Goal: Task Accomplishment & Management: Manage account settings

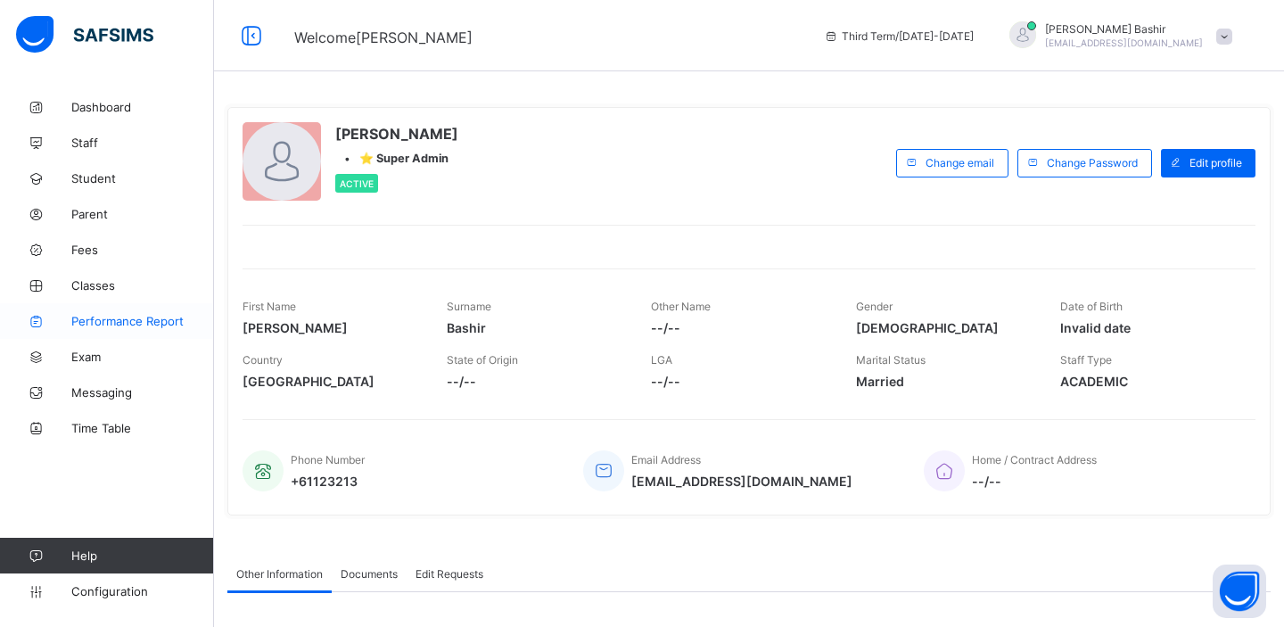
click at [105, 324] on span "Performance Report" at bounding box center [142, 321] width 143 height 14
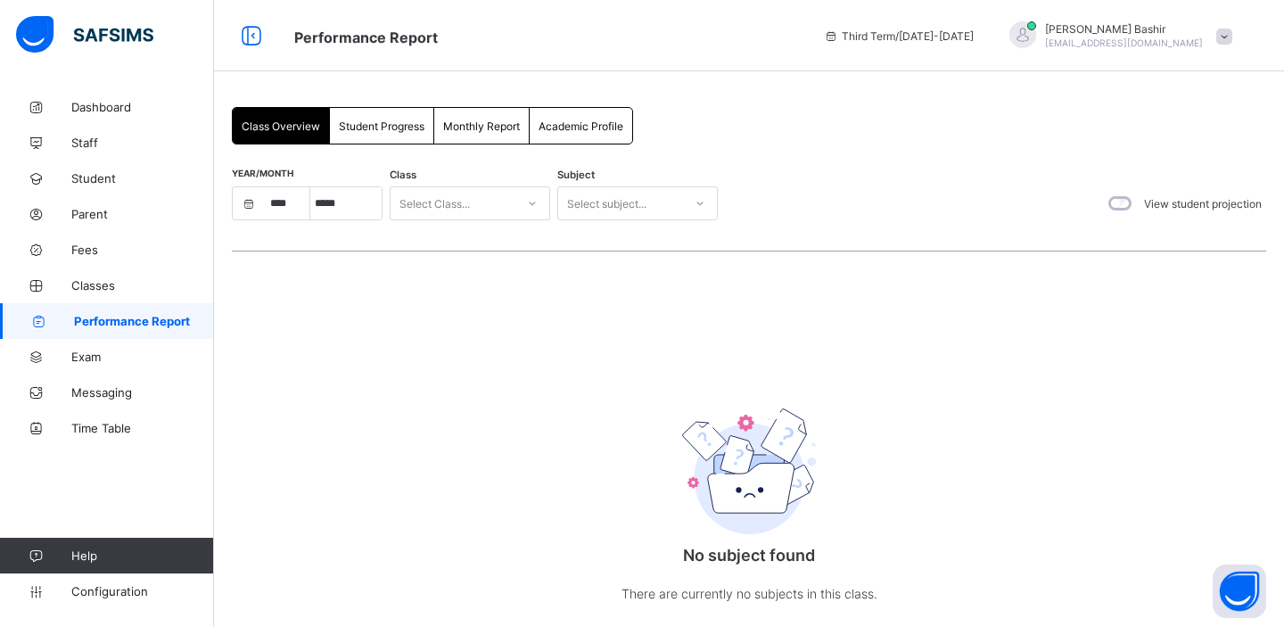
select select "****"
select select "*"
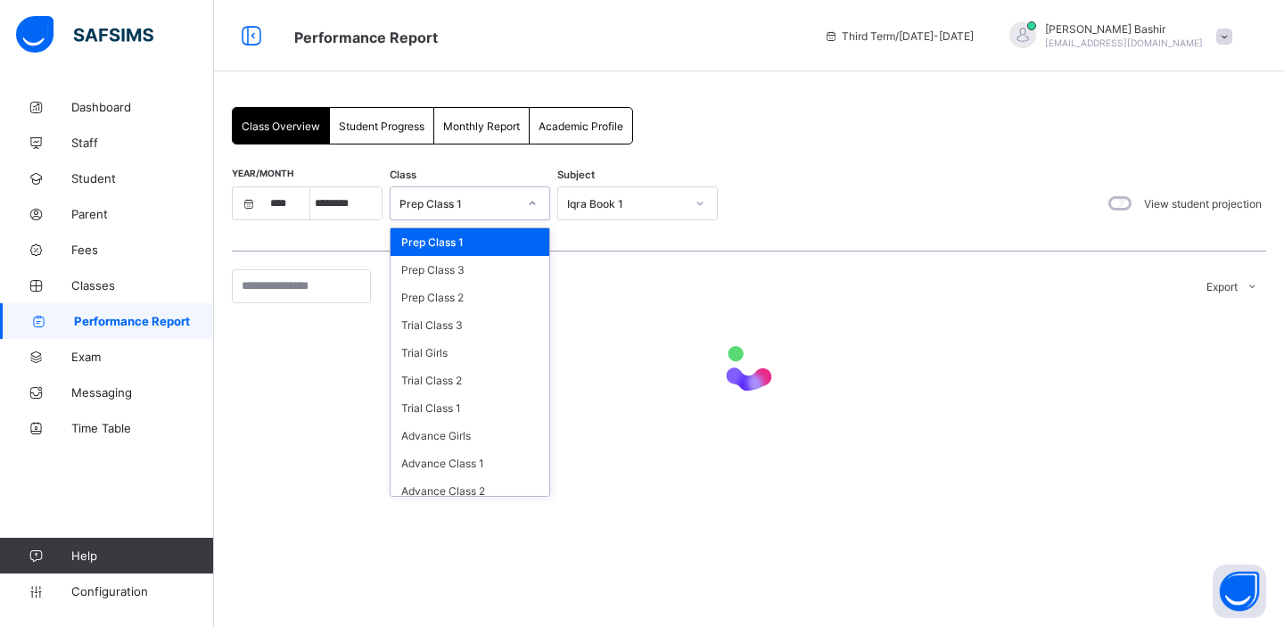
select select "****"
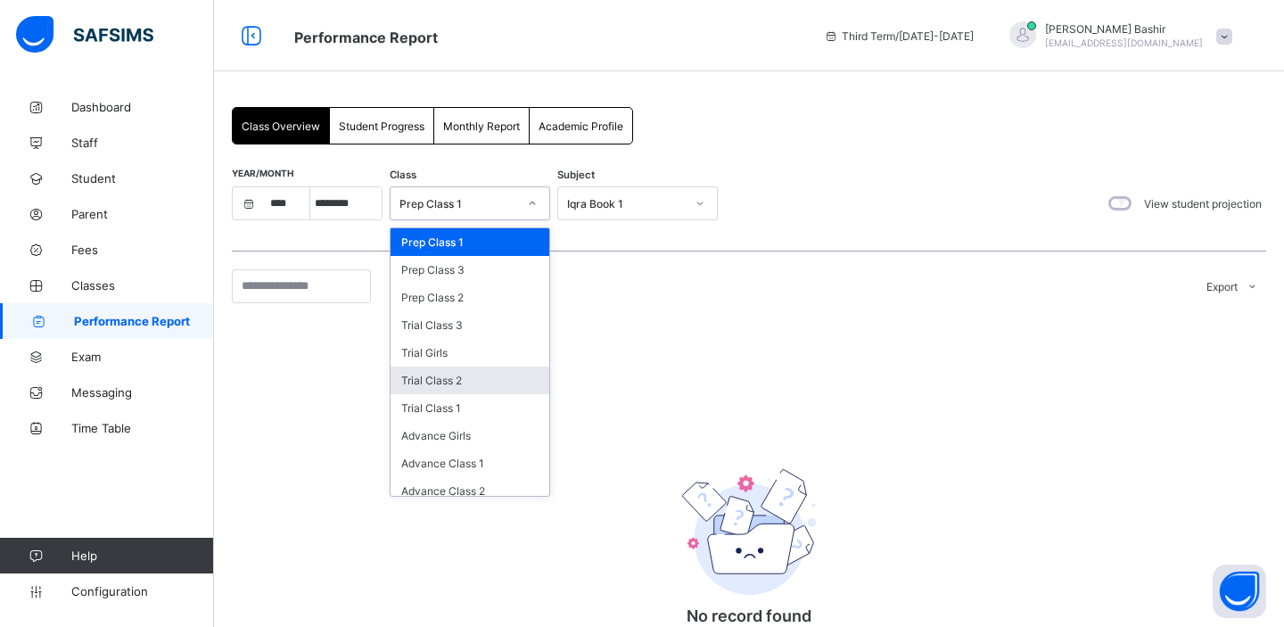
scroll to position [168, 0]
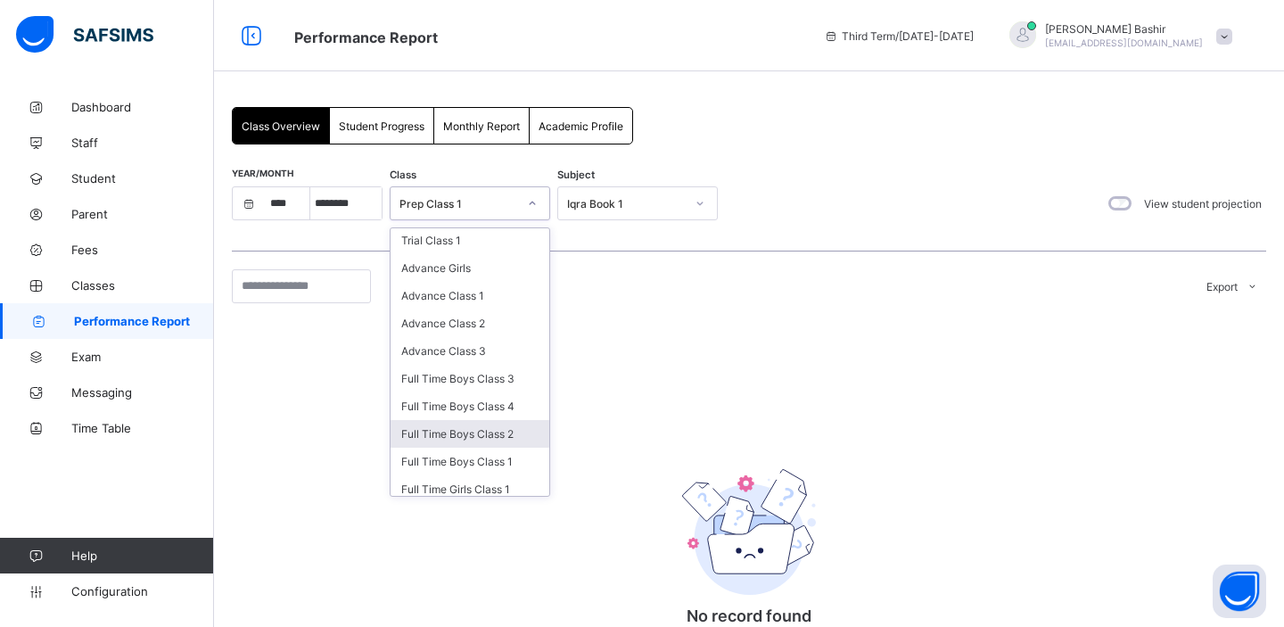
click at [450, 426] on div "Full Time Boys Class 2" at bounding box center [469, 434] width 159 height 28
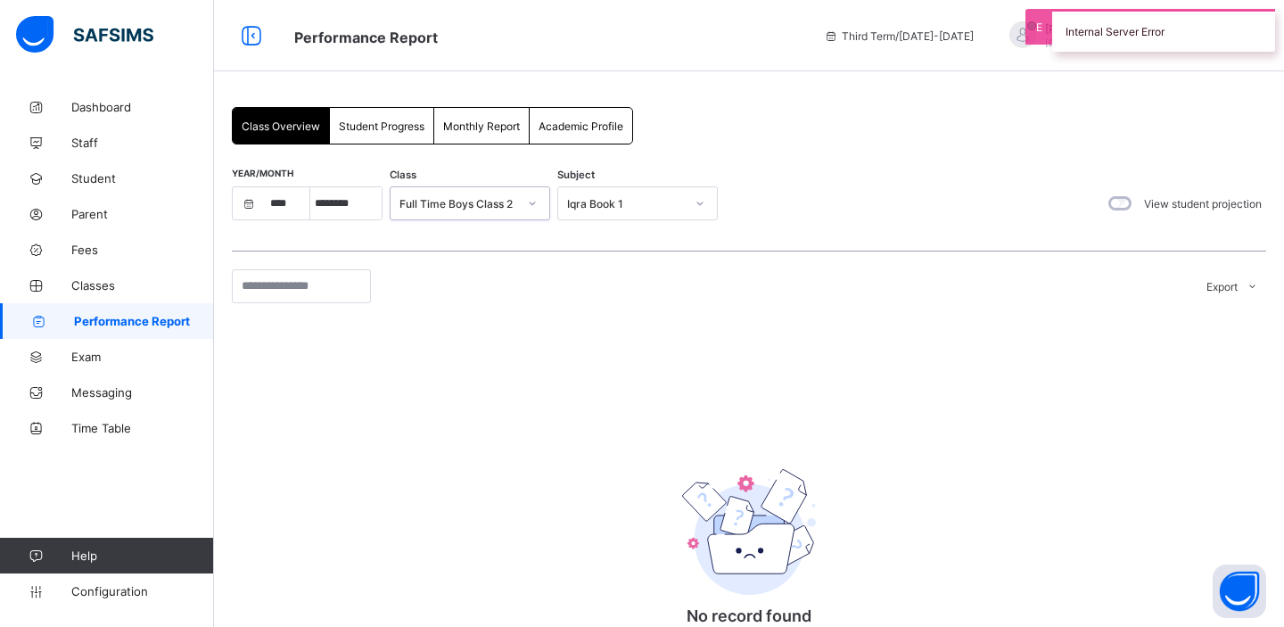
click at [669, 206] on div "Iqra Book 1" at bounding box center [626, 203] width 118 height 13
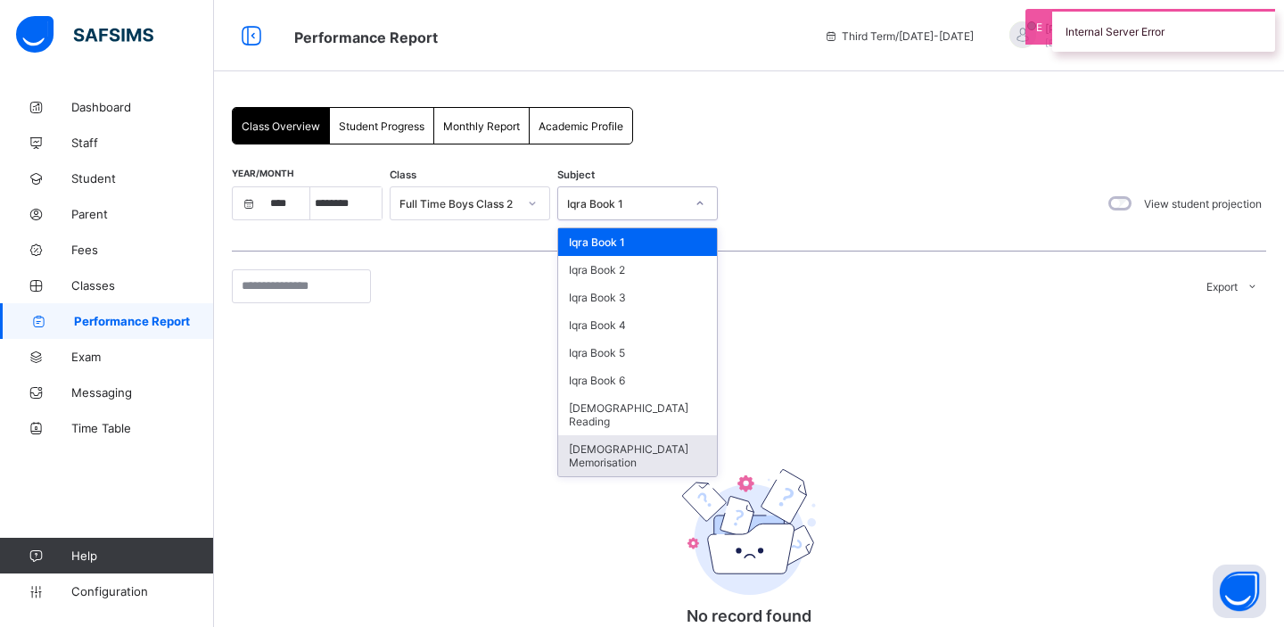
click at [637, 435] on div "Quran Memorisation" at bounding box center [637, 455] width 159 height 41
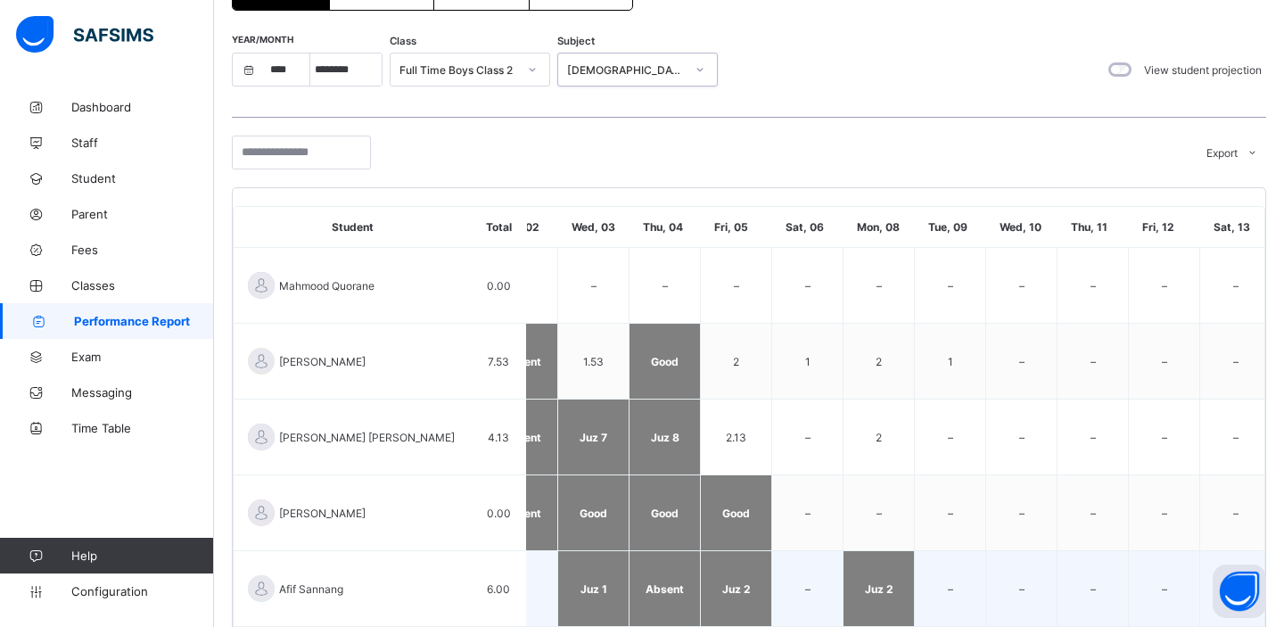
scroll to position [0, 0]
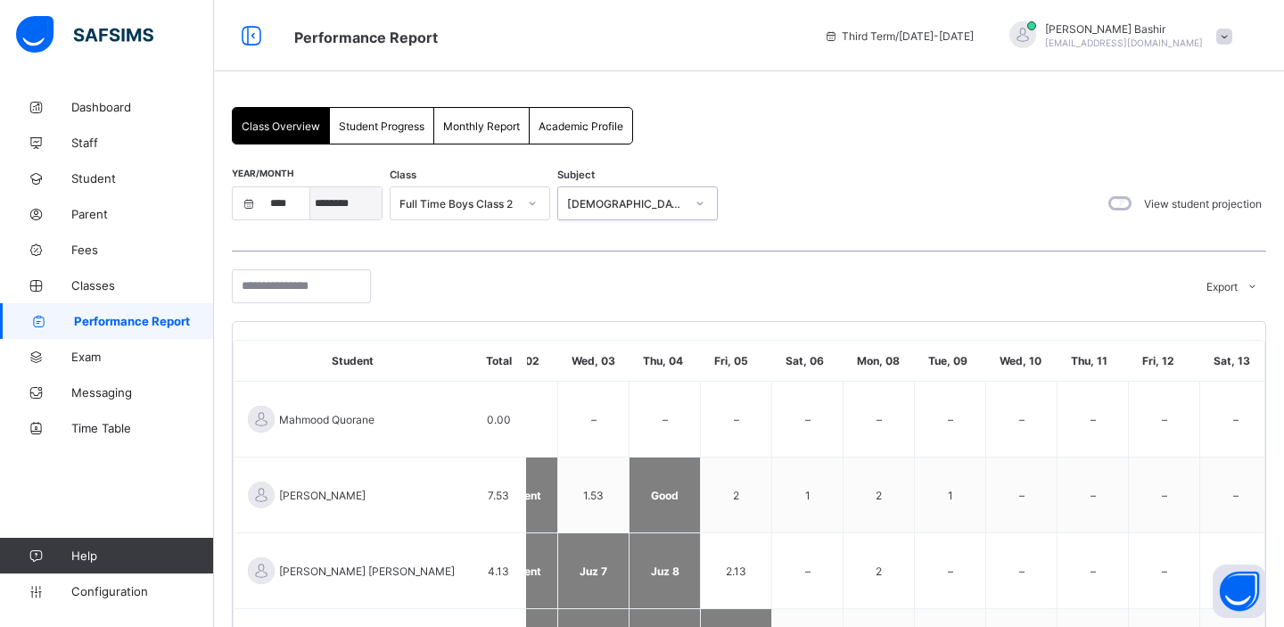
click at [343, 202] on select "***** ******** ***** ***** *** **** **** ****** ********* ******* ******** ****…" at bounding box center [345, 203] width 71 height 32
select select "*"
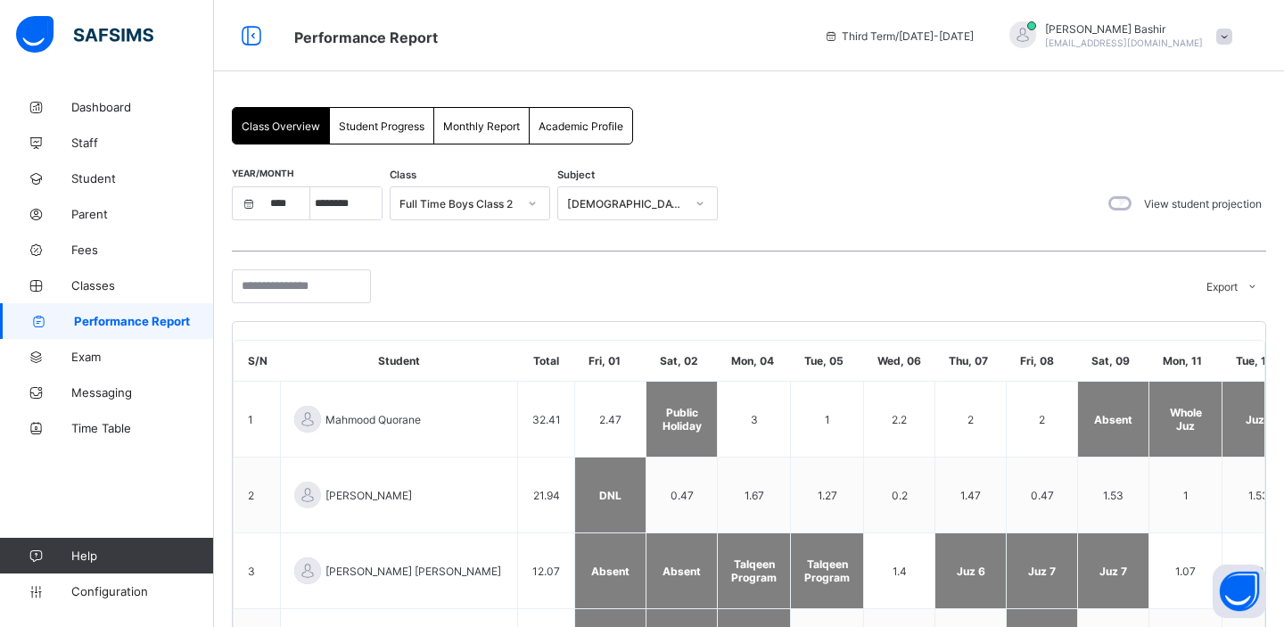
click at [371, 130] on span "Student Progress" at bounding box center [382, 125] width 86 height 13
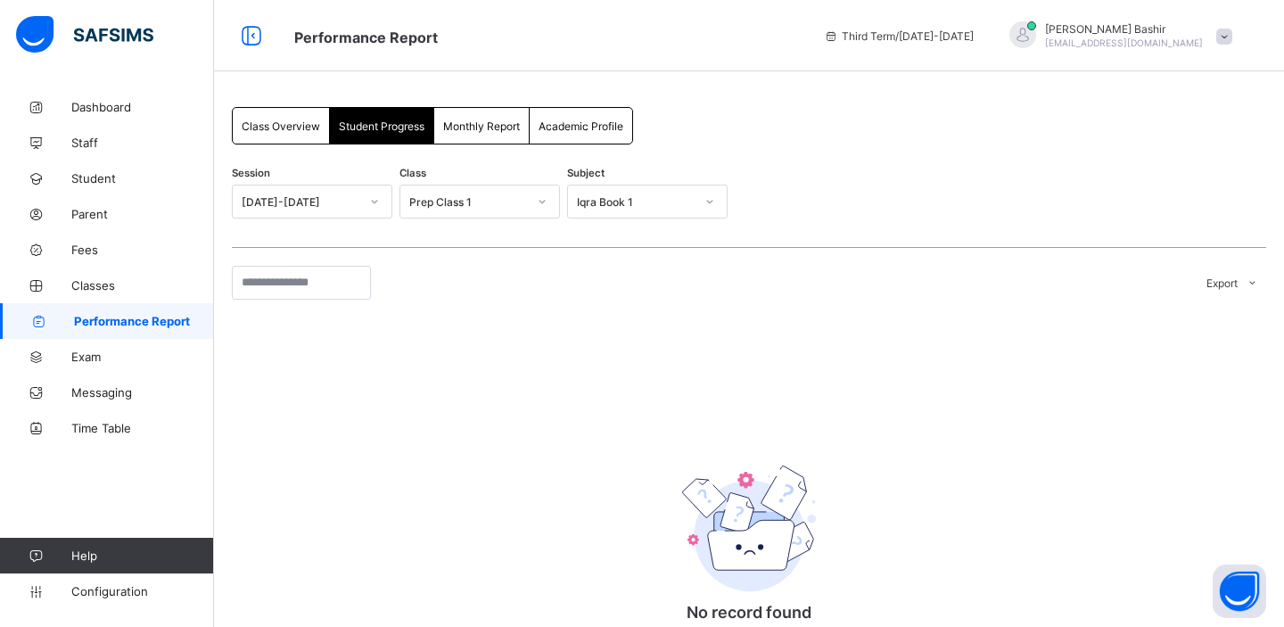
click at [447, 200] on div "Prep Class 1" at bounding box center [468, 201] width 118 height 13
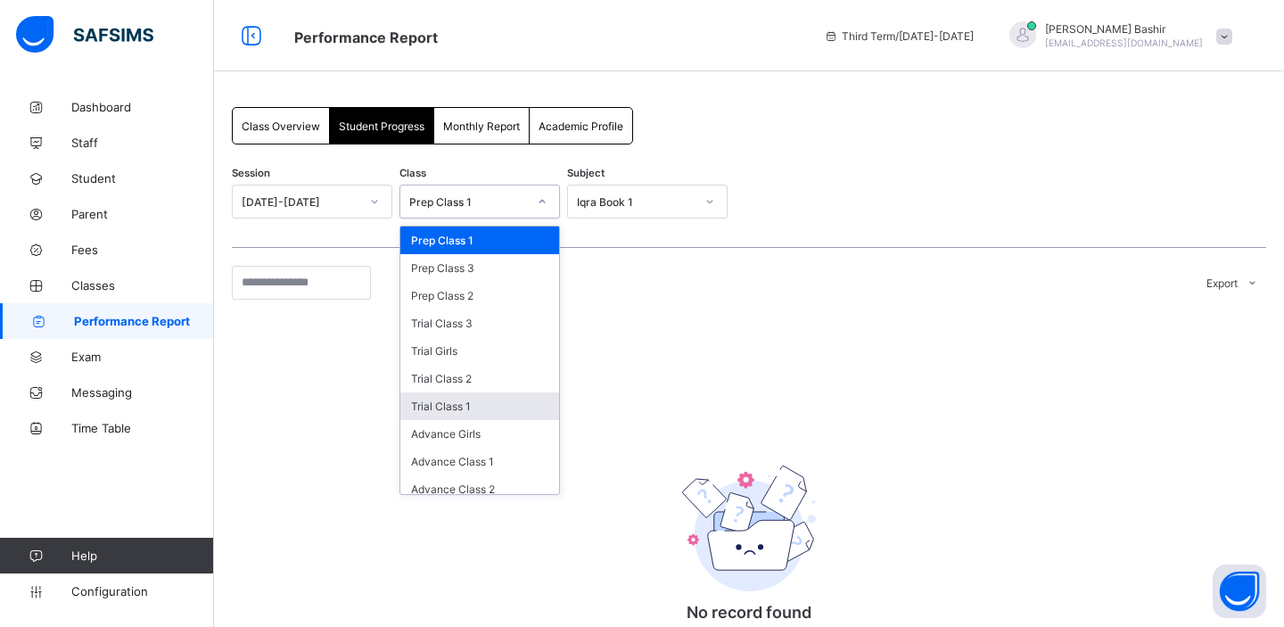
scroll to position [168, 0]
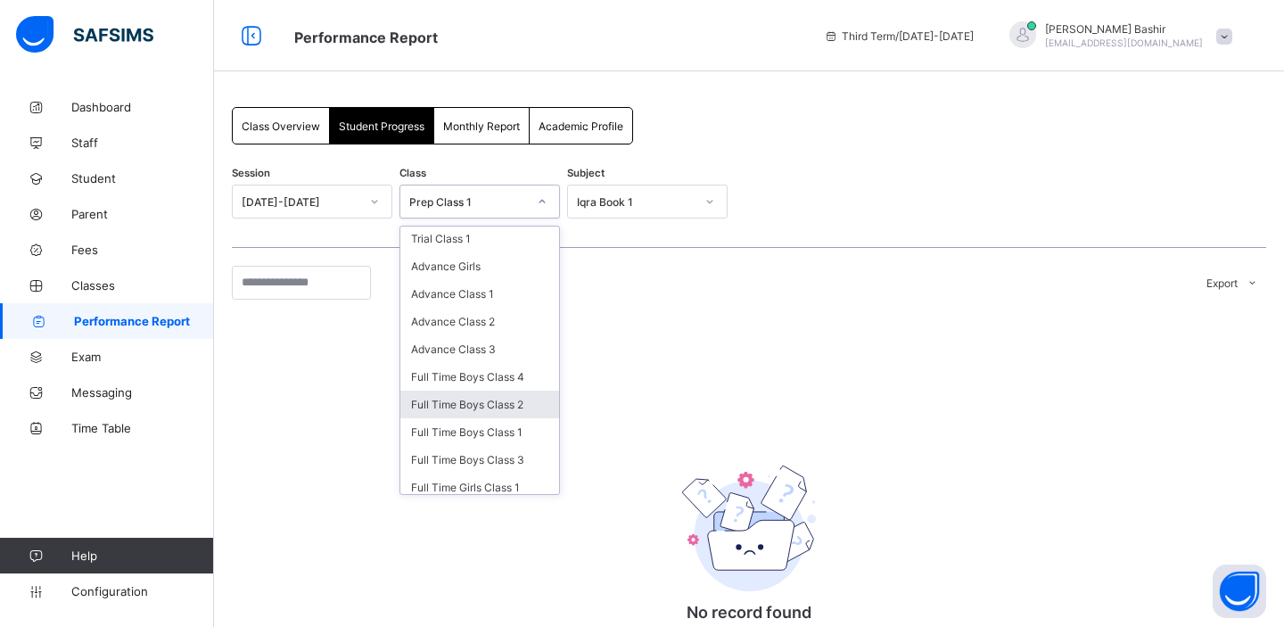
click at [501, 400] on div "Full Time Boys Class 2" at bounding box center [479, 404] width 159 height 28
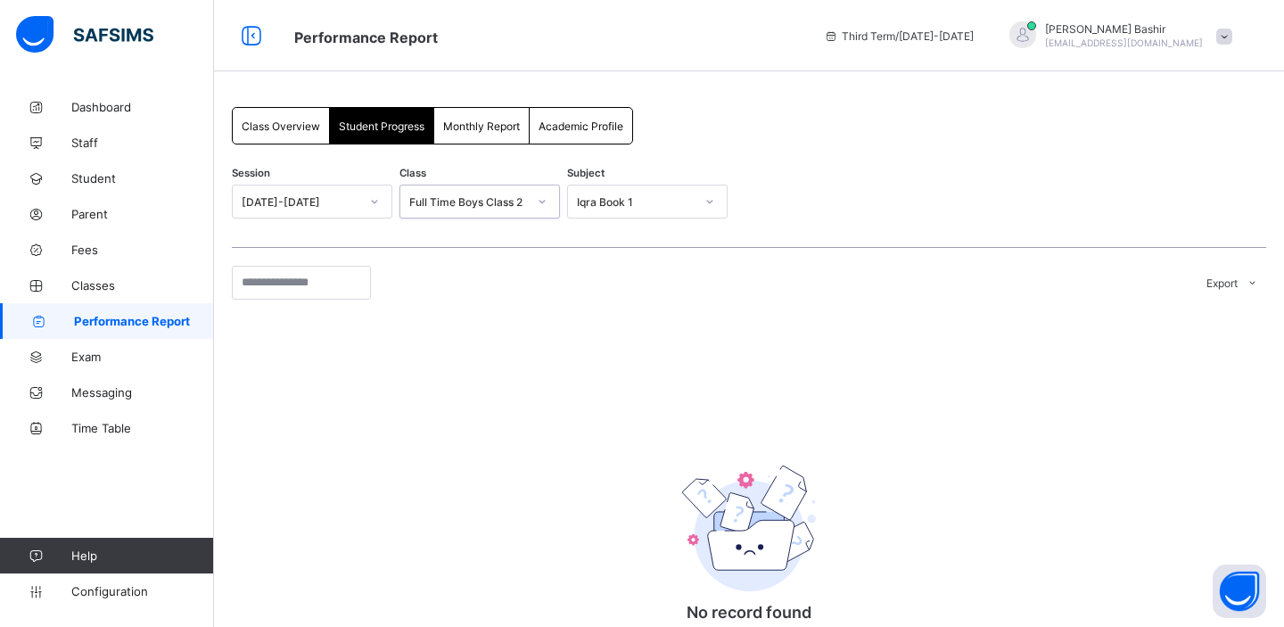
click at [660, 199] on div "Iqra Book 1" at bounding box center [636, 201] width 118 height 13
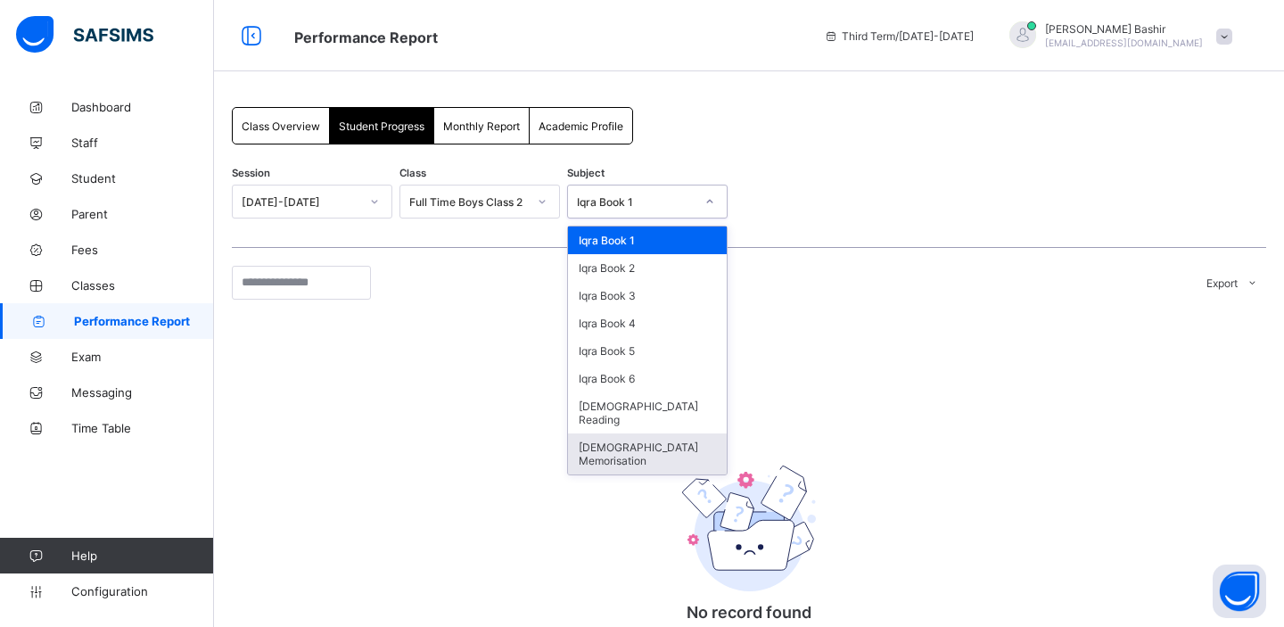
click at [610, 433] on div "Quran Memorisation" at bounding box center [647, 453] width 159 height 41
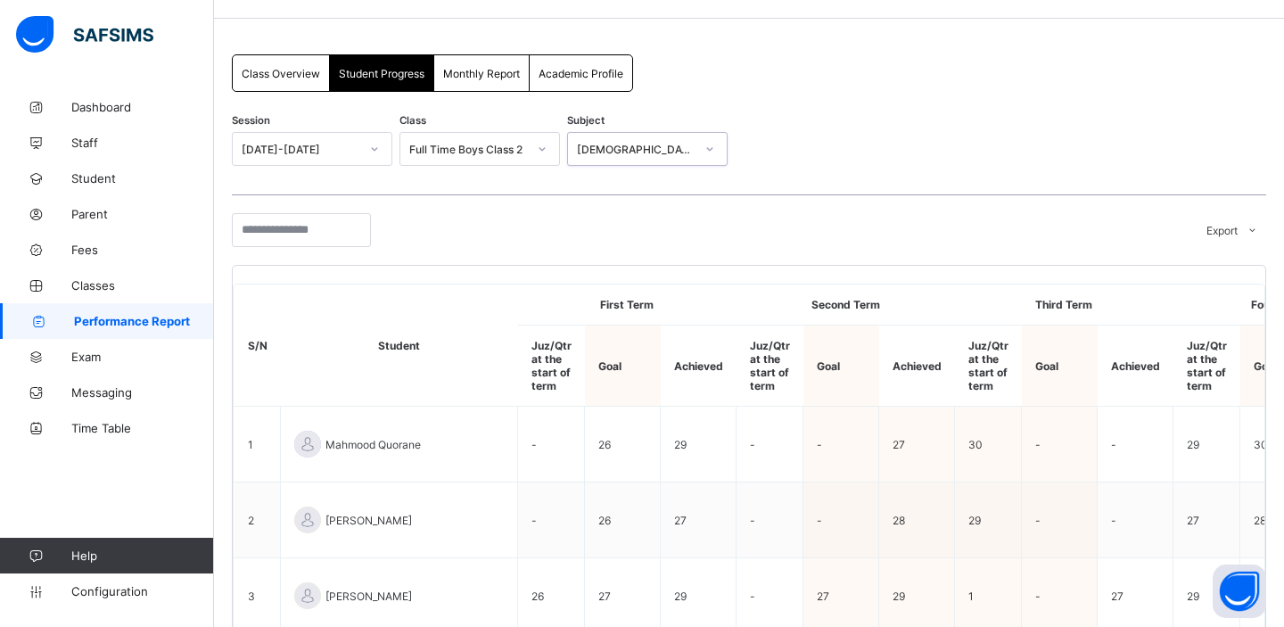
scroll to position [27, 0]
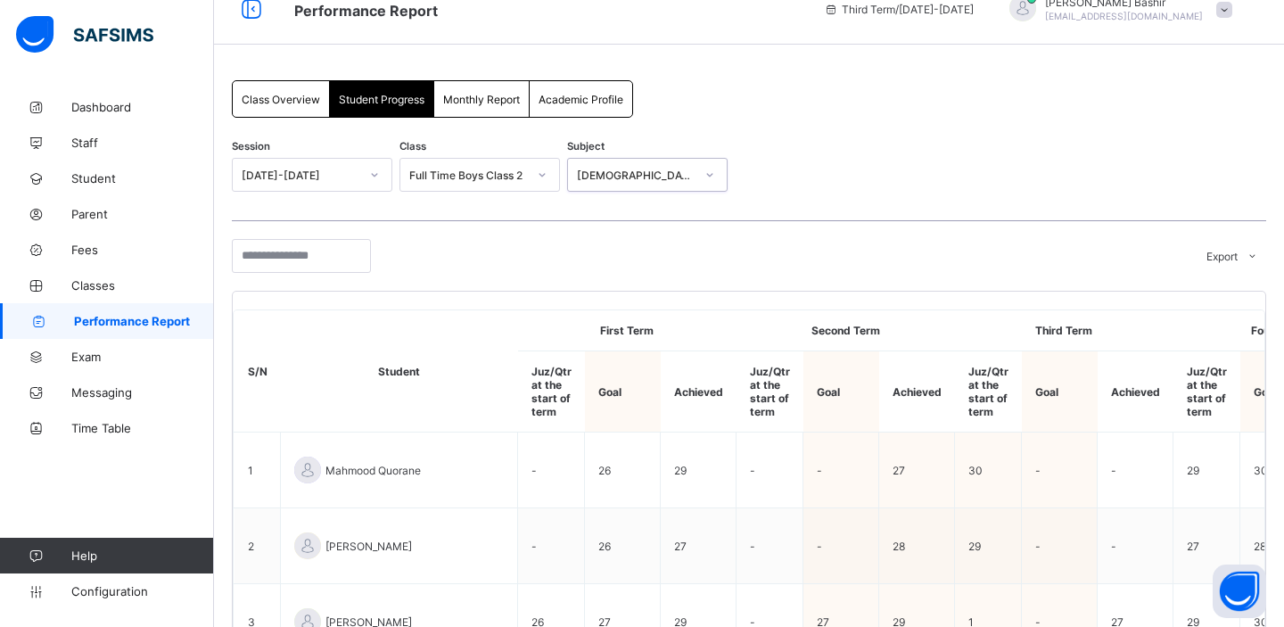
click at [352, 169] on div "2024-2025" at bounding box center [301, 174] width 118 height 13
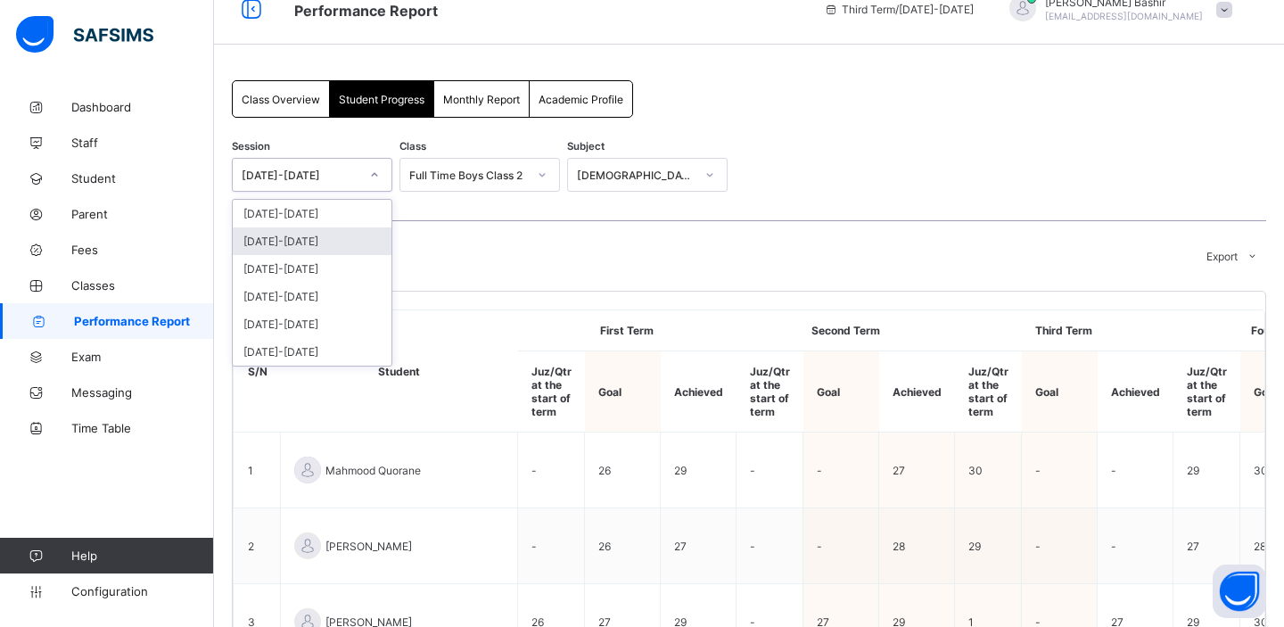
click at [309, 242] on div "2023-2024" at bounding box center [312, 241] width 159 height 28
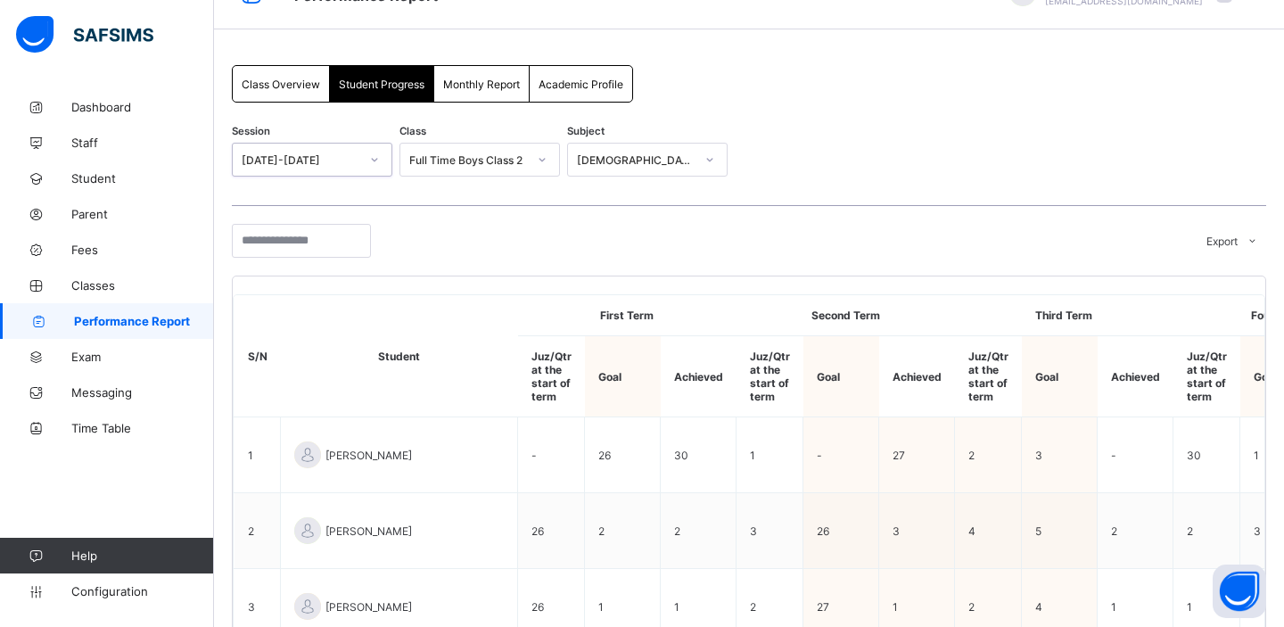
scroll to position [41, 0]
click at [500, 90] on span "Monthly Report" at bounding box center [481, 84] width 77 height 13
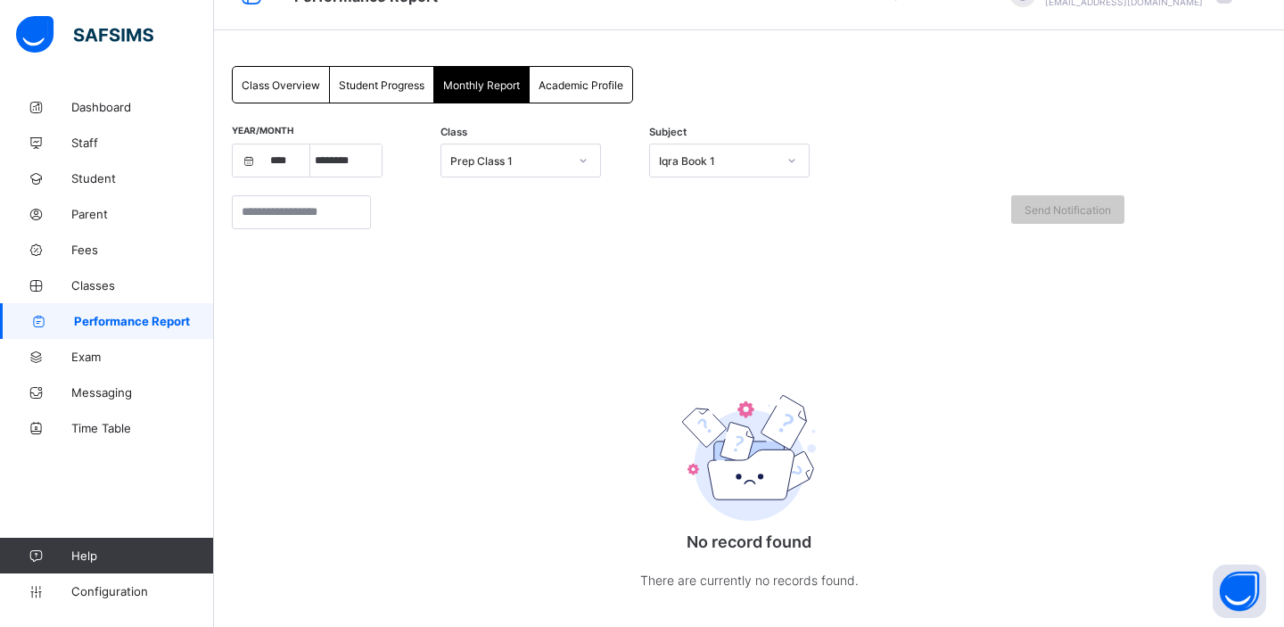
click at [561, 84] on span "Academic Profile" at bounding box center [580, 84] width 85 height 13
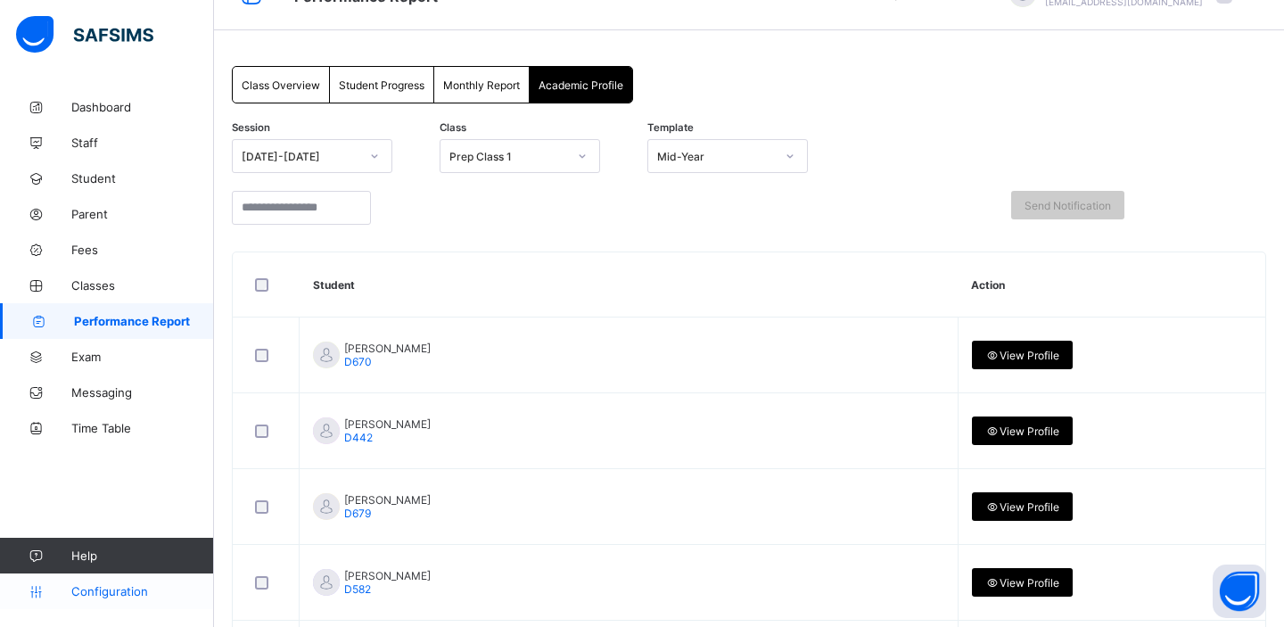
click at [123, 588] on span "Configuration" at bounding box center [142, 591] width 142 height 14
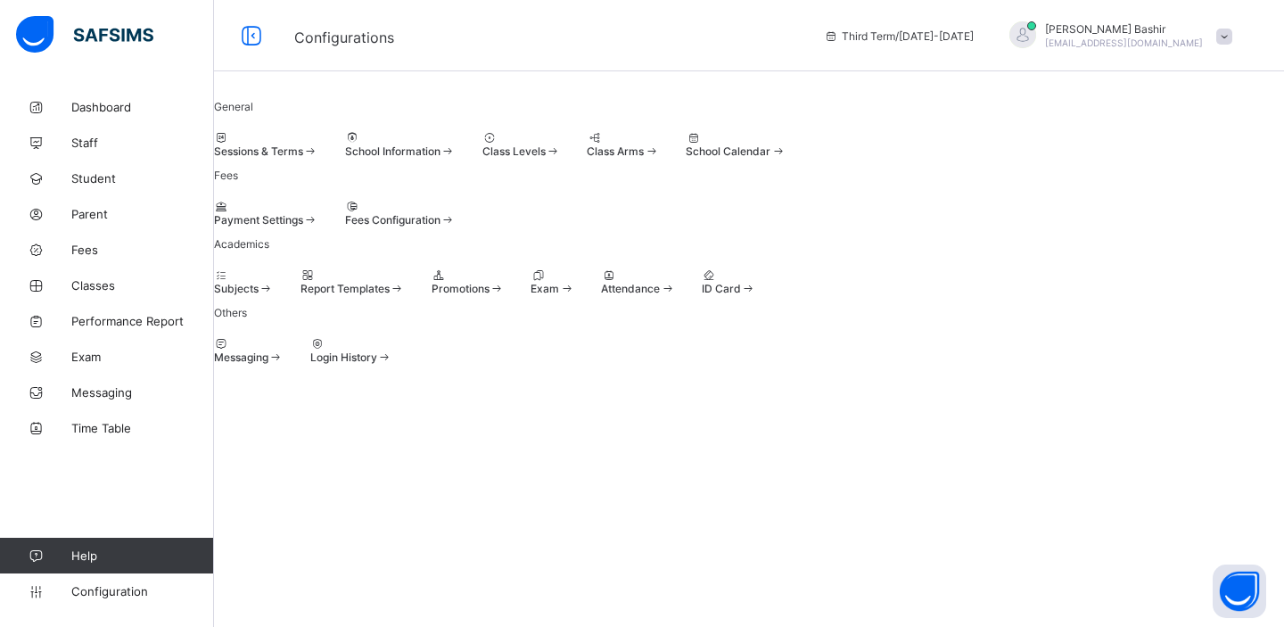
click at [268, 364] on span "Messaging" at bounding box center [241, 356] width 54 height 13
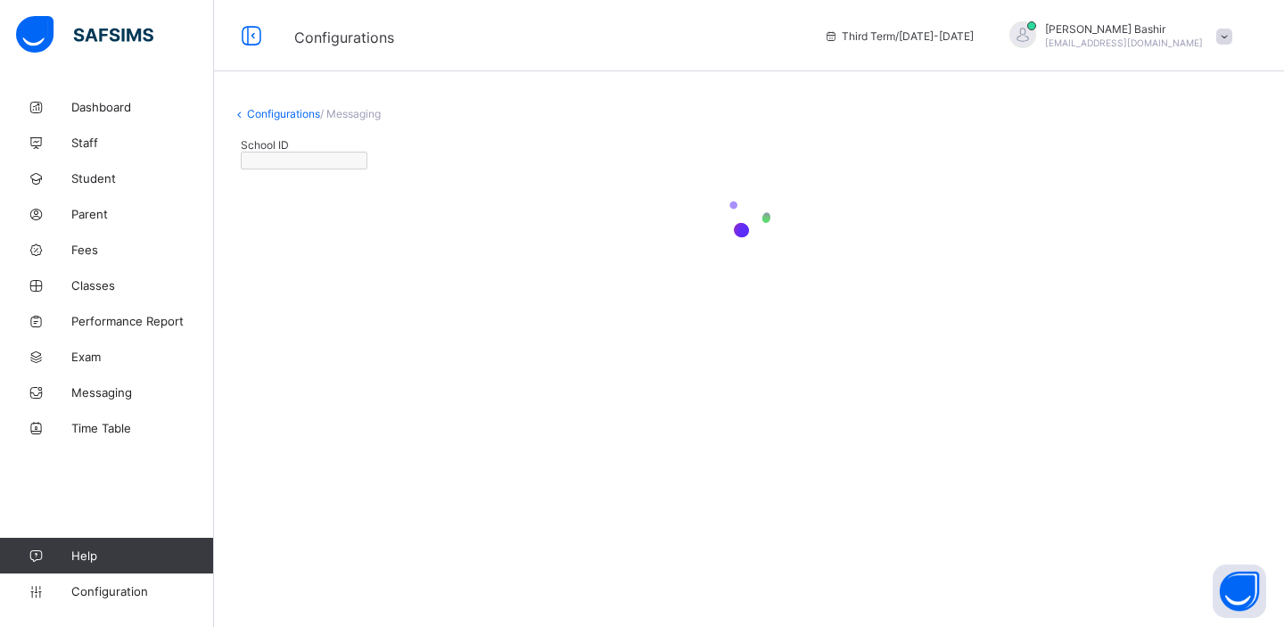
type input "**********"
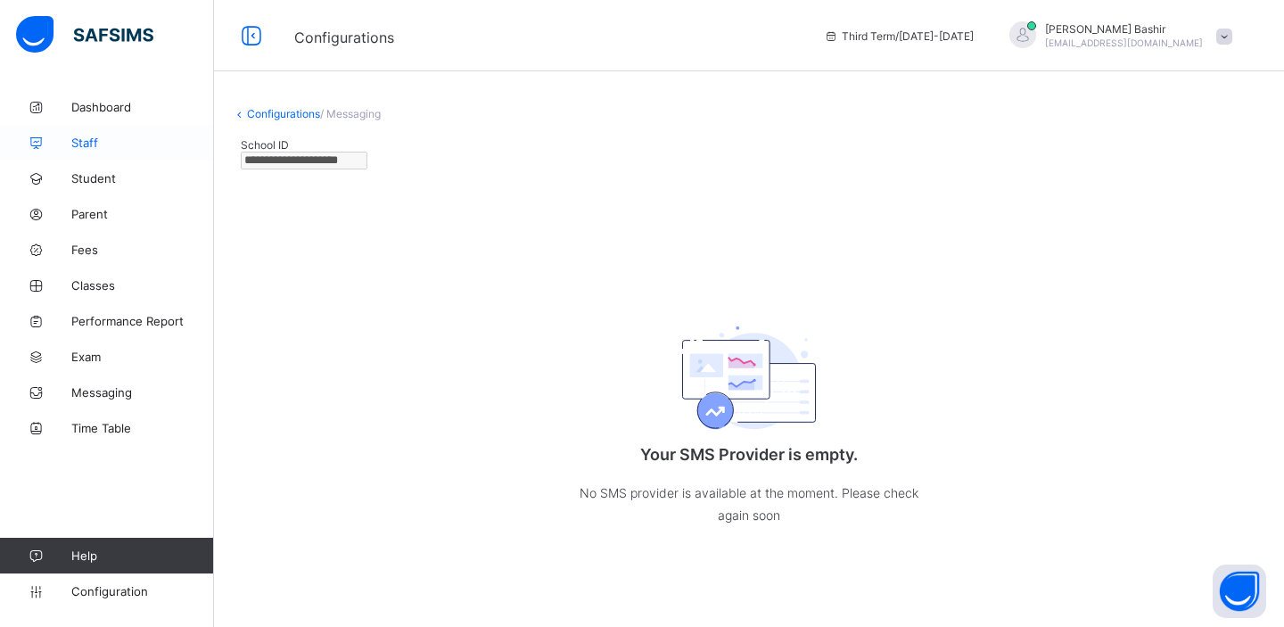
click at [85, 139] on span "Staff" at bounding box center [142, 142] width 143 height 14
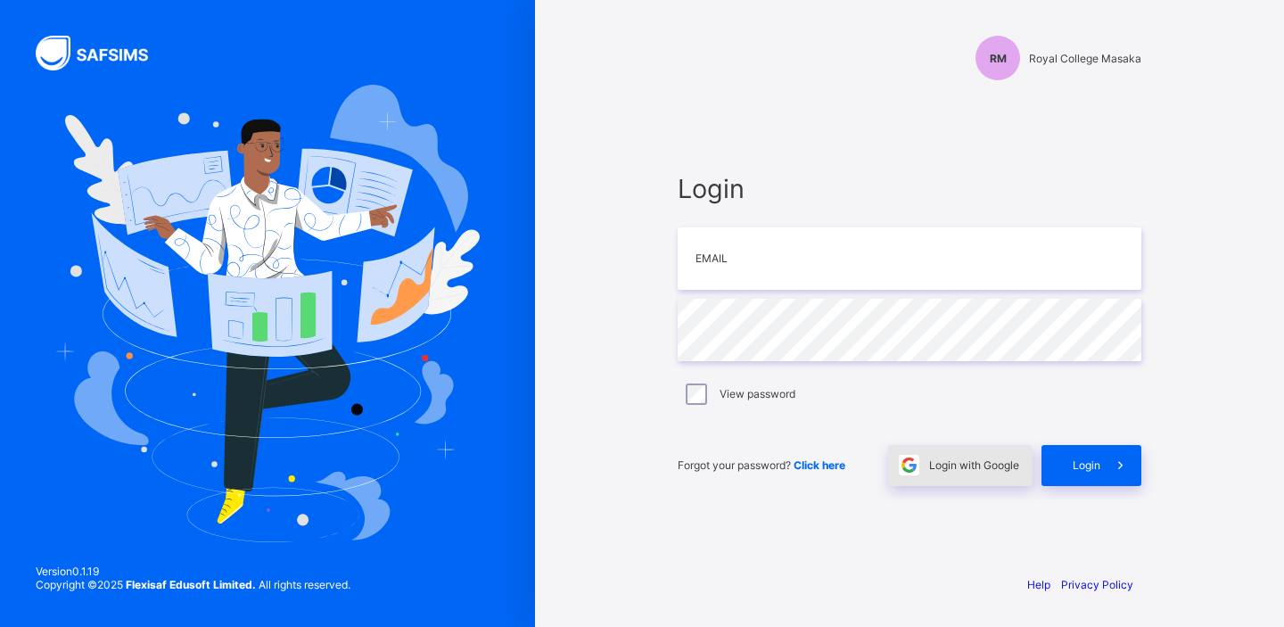
click at [932, 468] on span "Login with Google" at bounding box center [974, 464] width 90 height 13
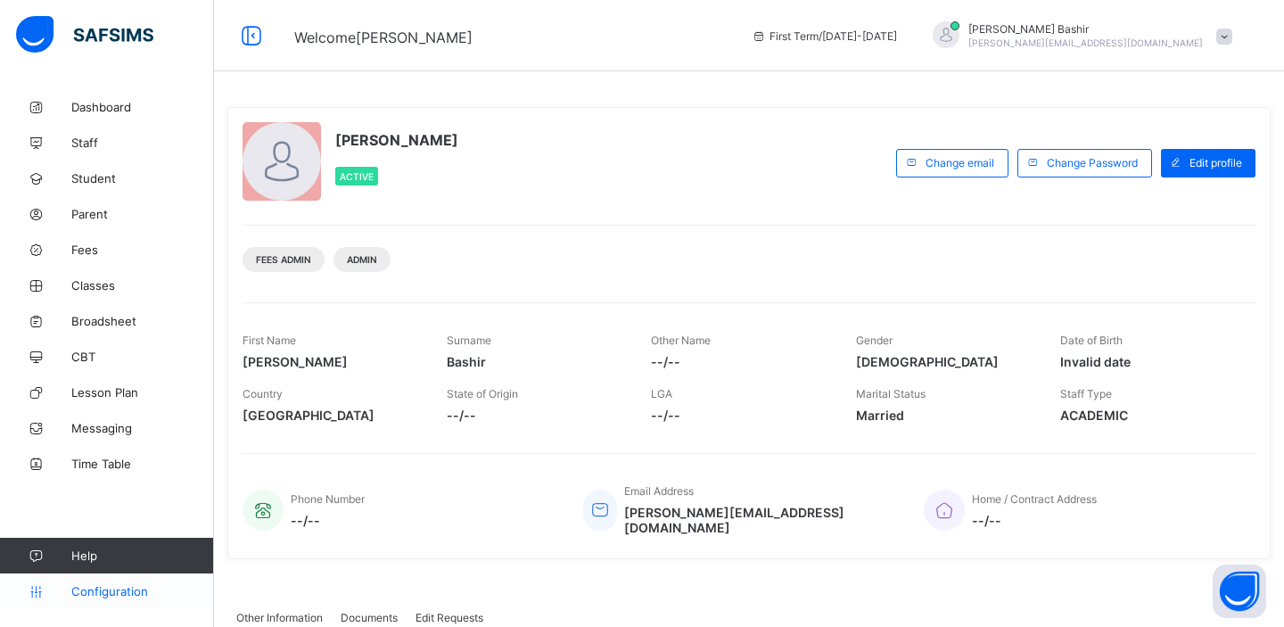
click at [108, 591] on span "Configuration" at bounding box center [142, 591] width 142 height 14
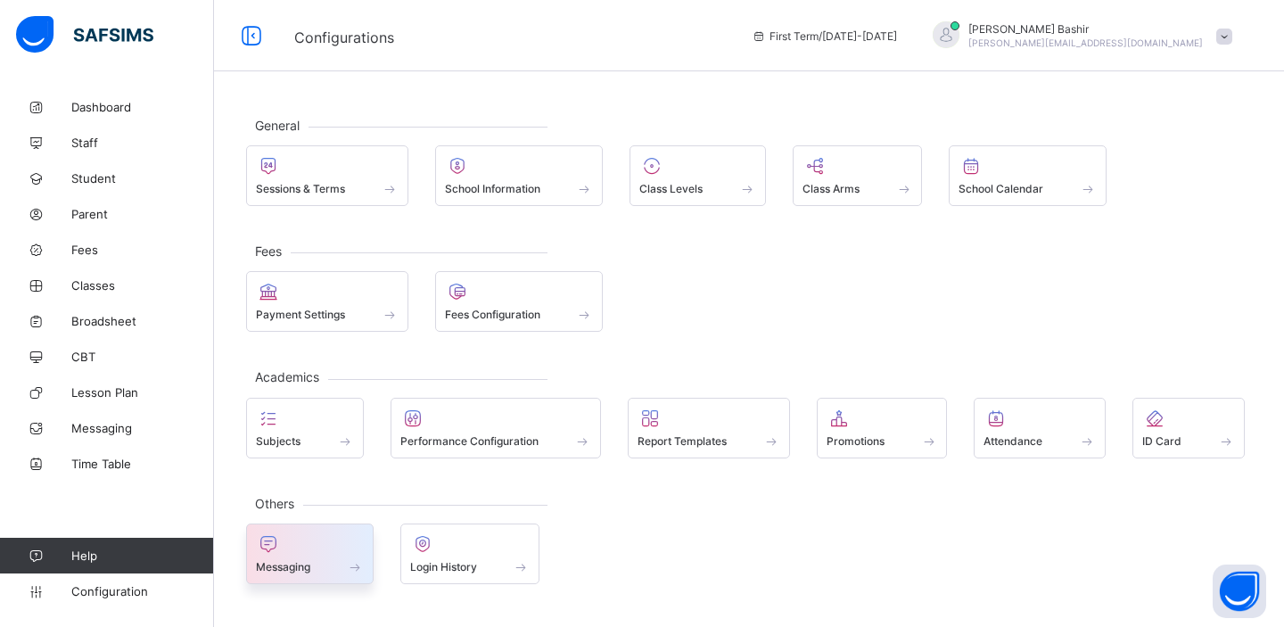
click at [316, 542] on div at bounding box center [310, 543] width 108 height 21
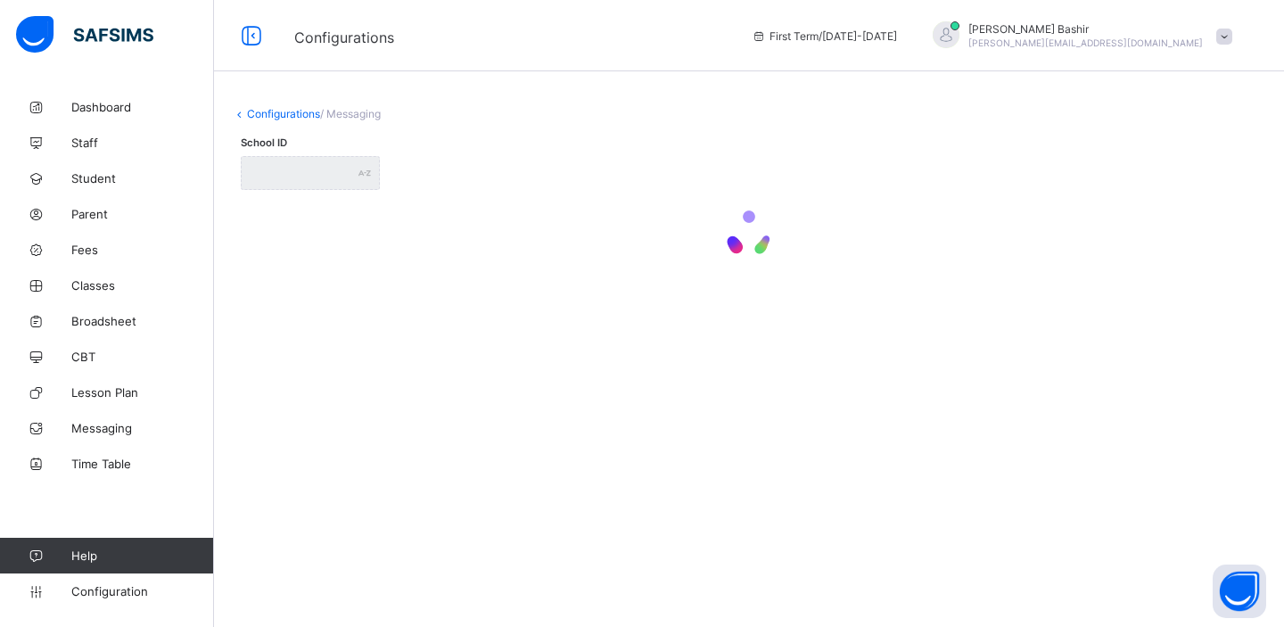
type input "**********"
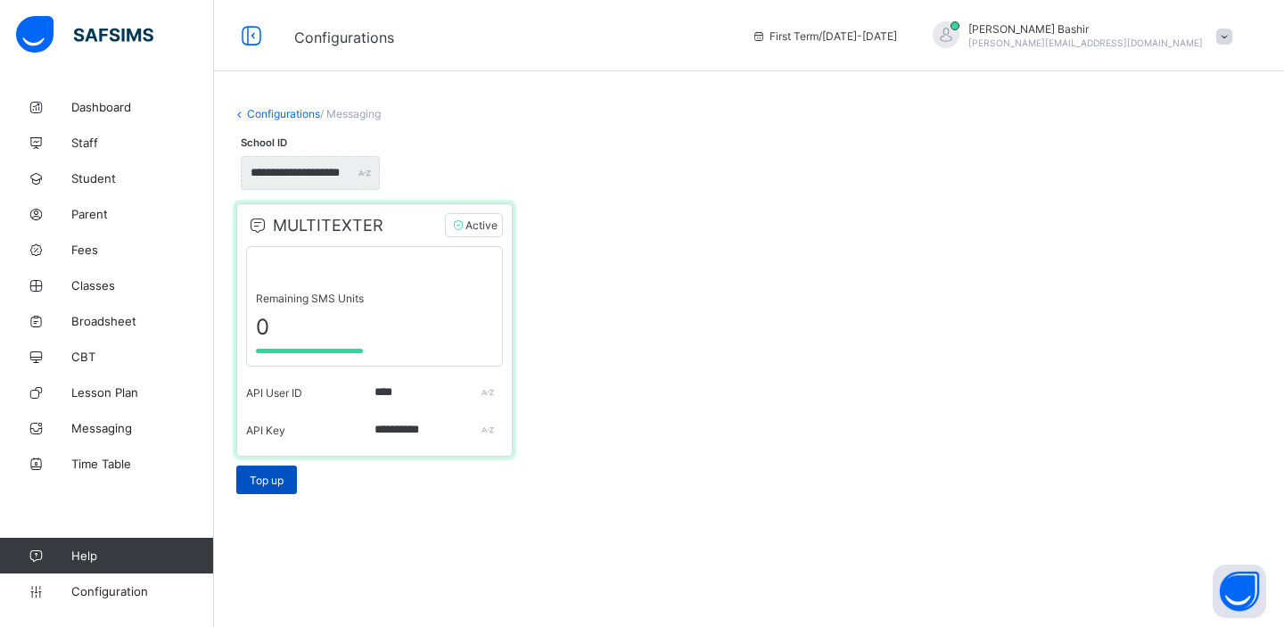
click at [281, 479] on span "Top up" at bounding box center [267, 479] width 34 height 13
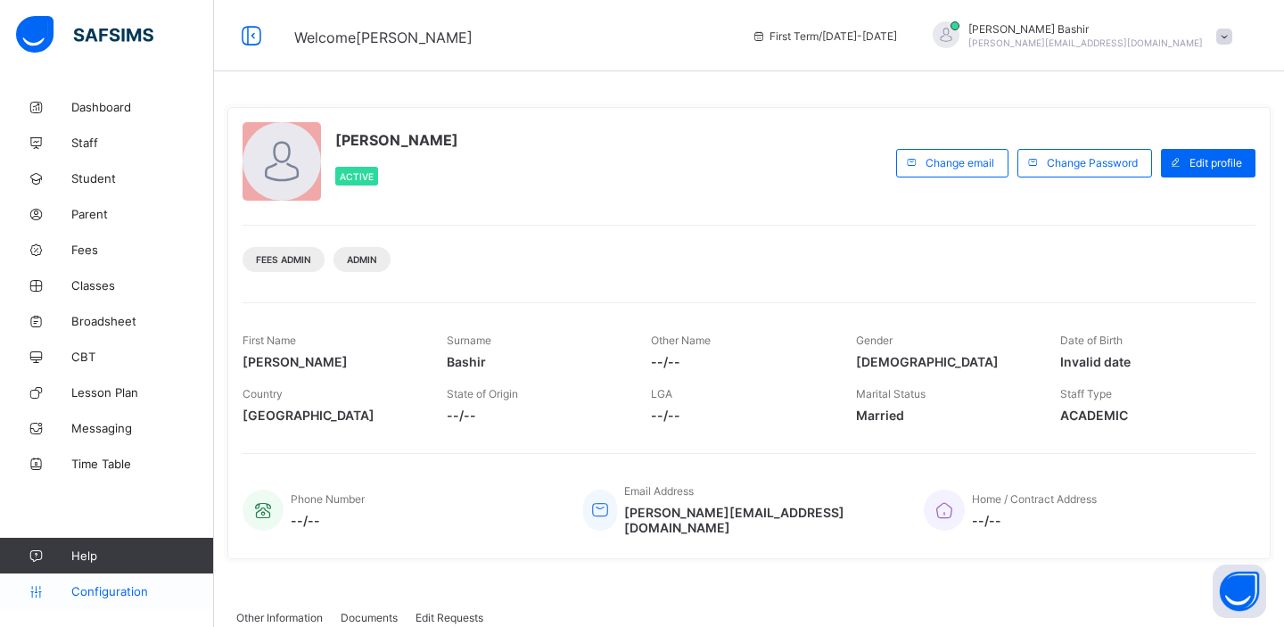
click at [92, 592] on span "Configuration" at bounding box center [142, 591] width 142 height 14
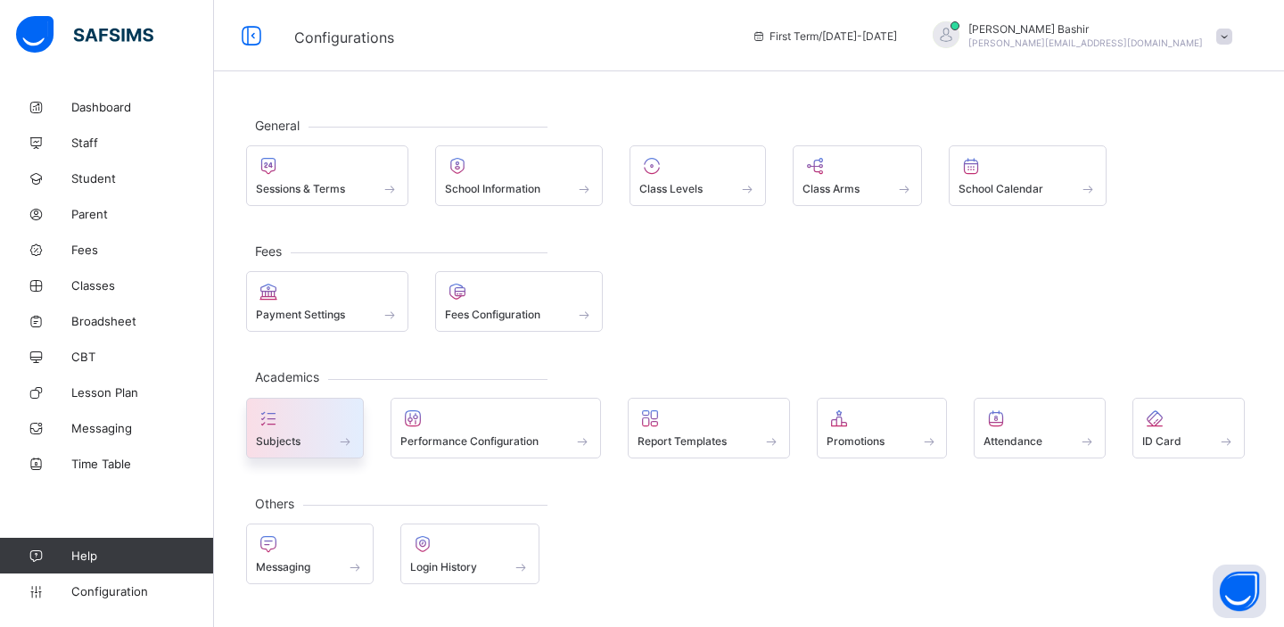
click at [316, 426] on div at bounding box center [305, 417] width 98 height 21
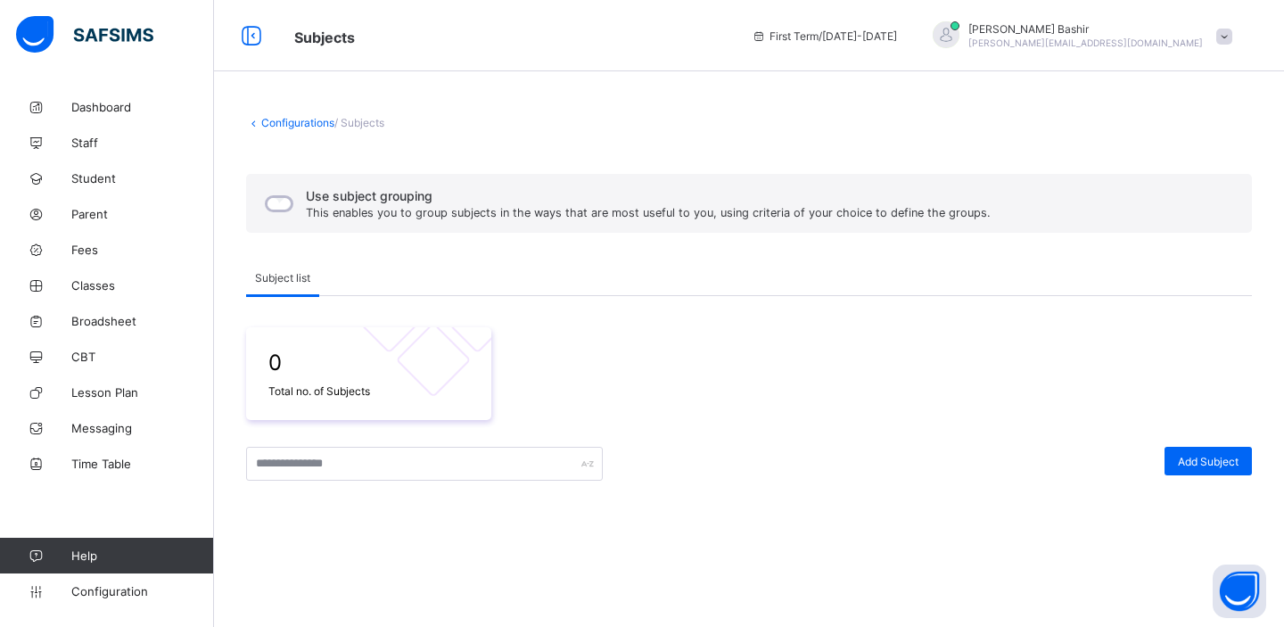
click at [282, 120] on link "Configurations" at bounding box center [297, 122] width 73 height 13
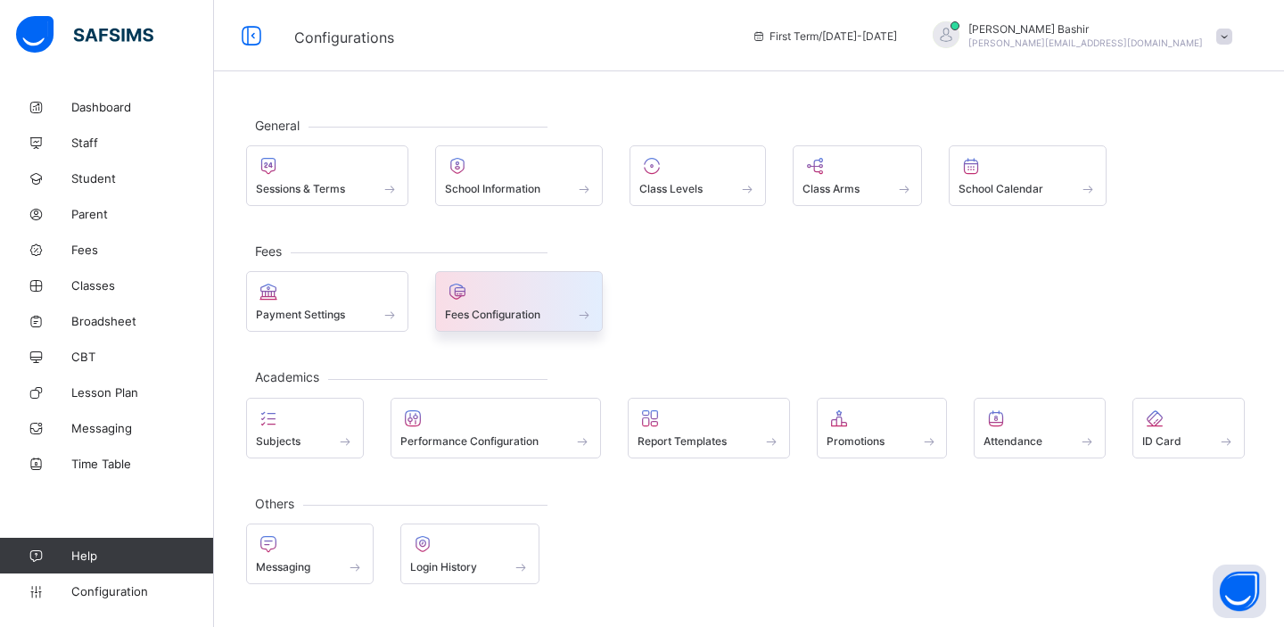
click at [477, 288] on div at bounding box center [519, 291] width 149 height 21
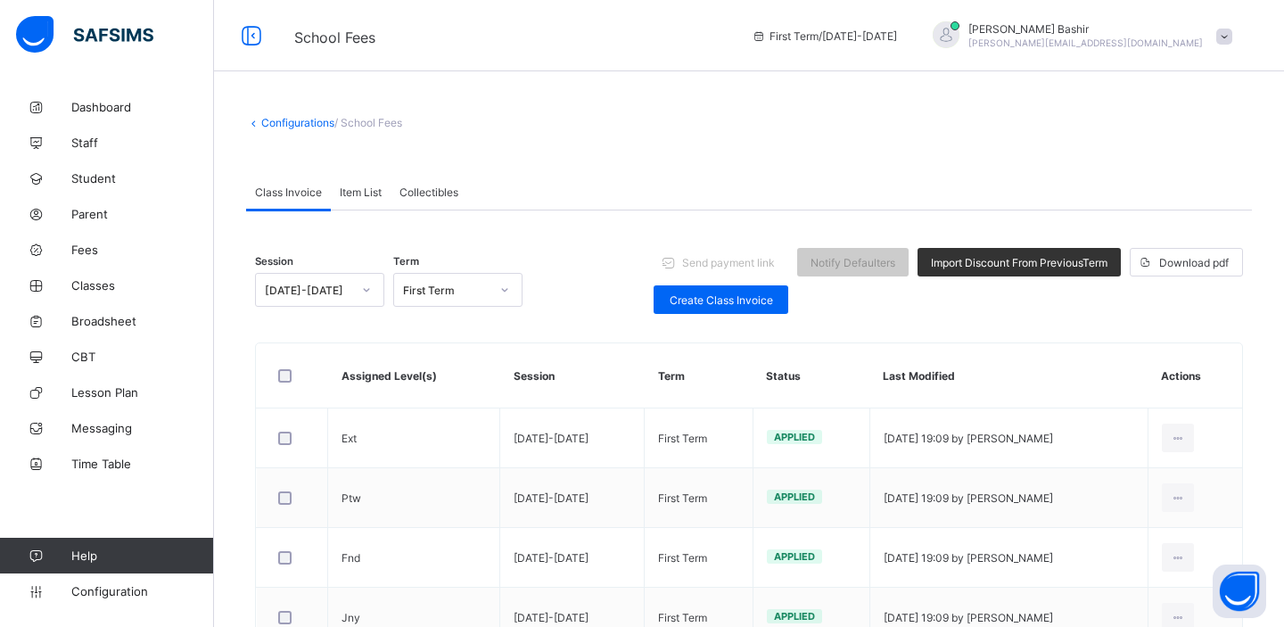
click at [364, 186] on span "Item List" at bounding box center [361, 191] width 42 height 13
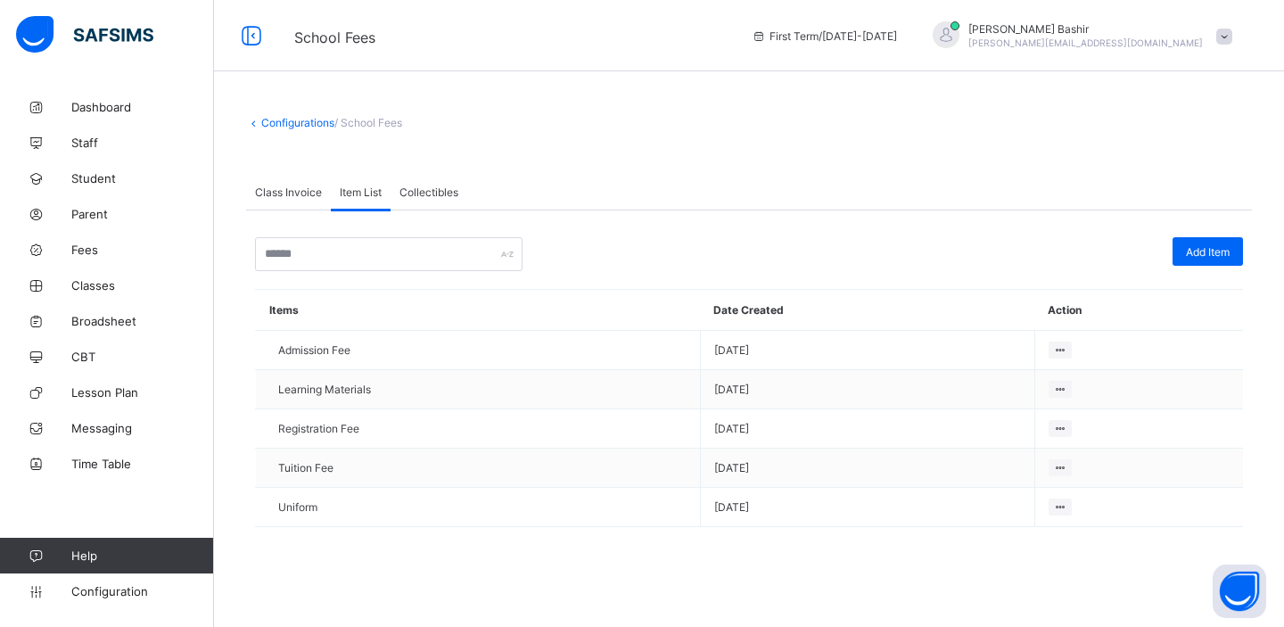
click at [282, 194] on span "Class Invoice" at bounding box center [288, 191] width 67 height 13
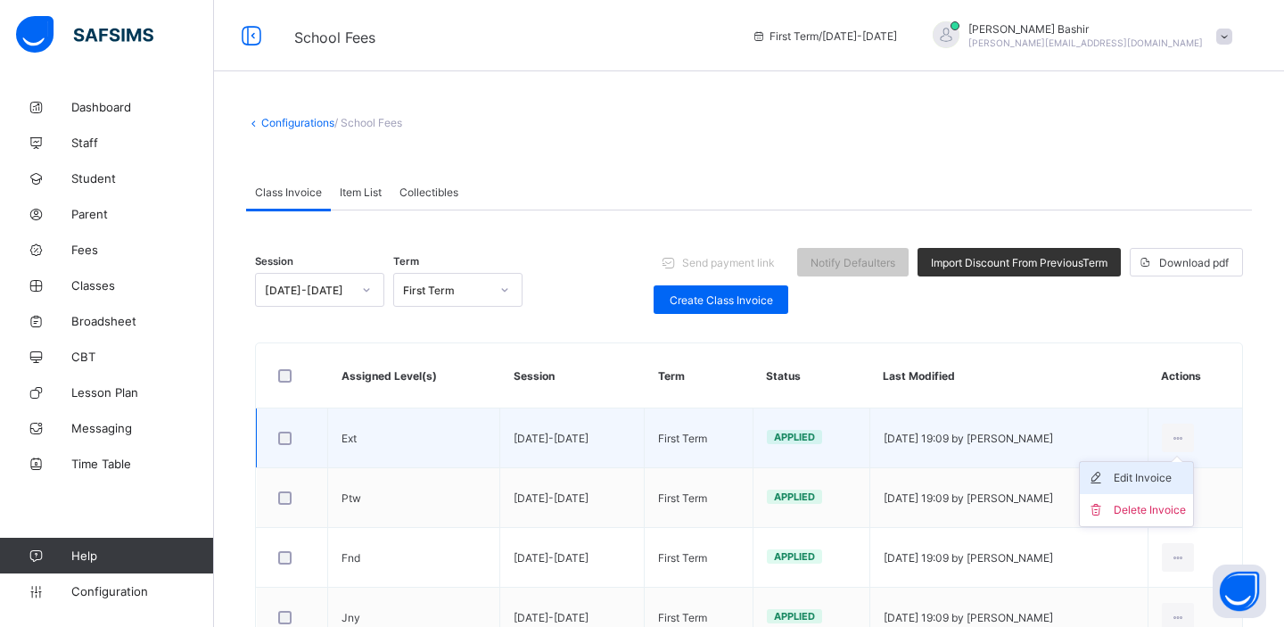
click at [1148, 472] on div "Edit Invoice" at bounding box center [1149, 478] width 72 height 18
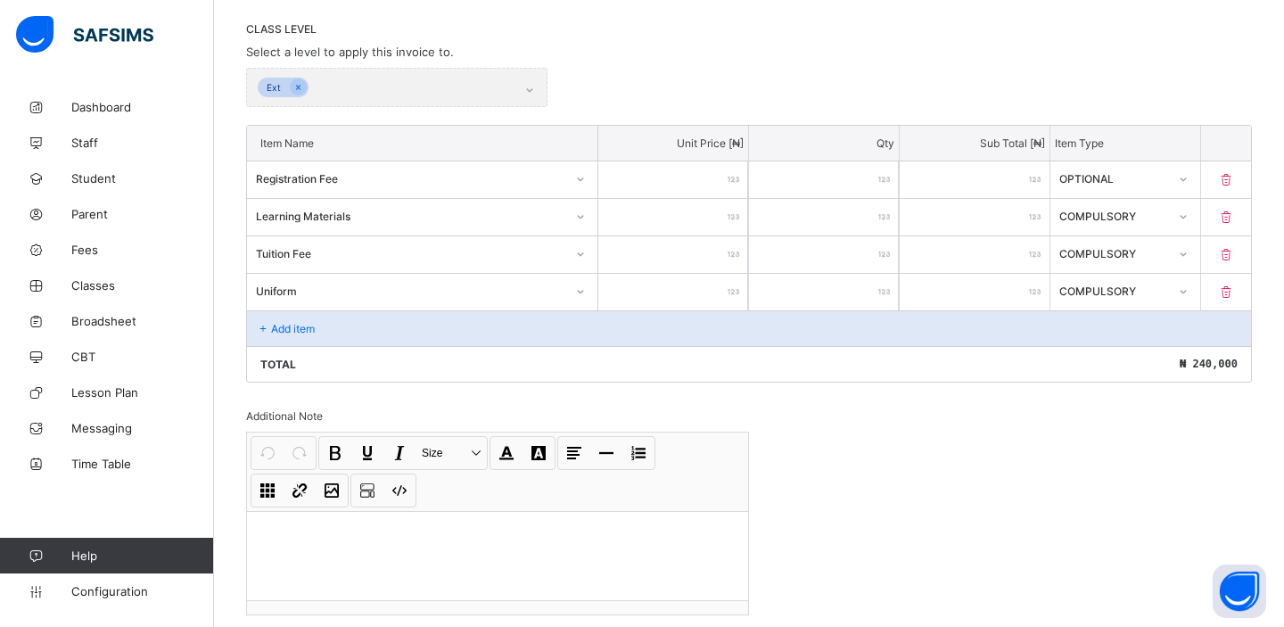
scroll to position [374, 0]
click at [308, 324] on p "Add item" at bounding box center [293, 325] width 44 height 13
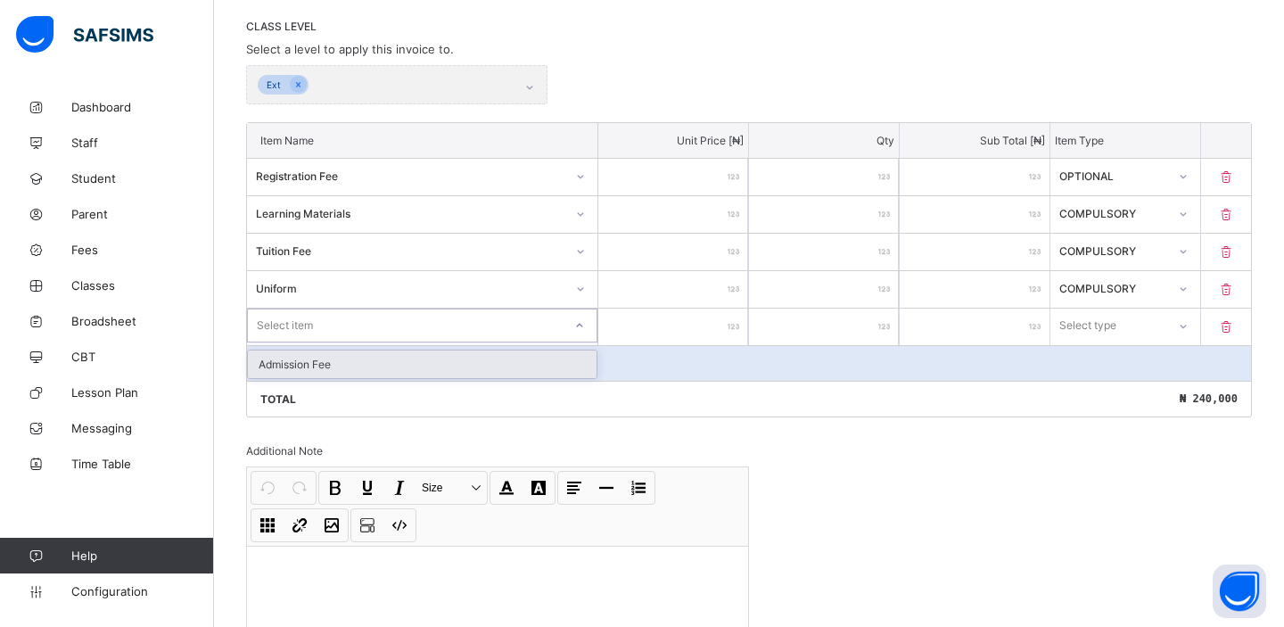
click at [308, 324] on div "Select item" at bounding box center [285, 325] width 56 height 34
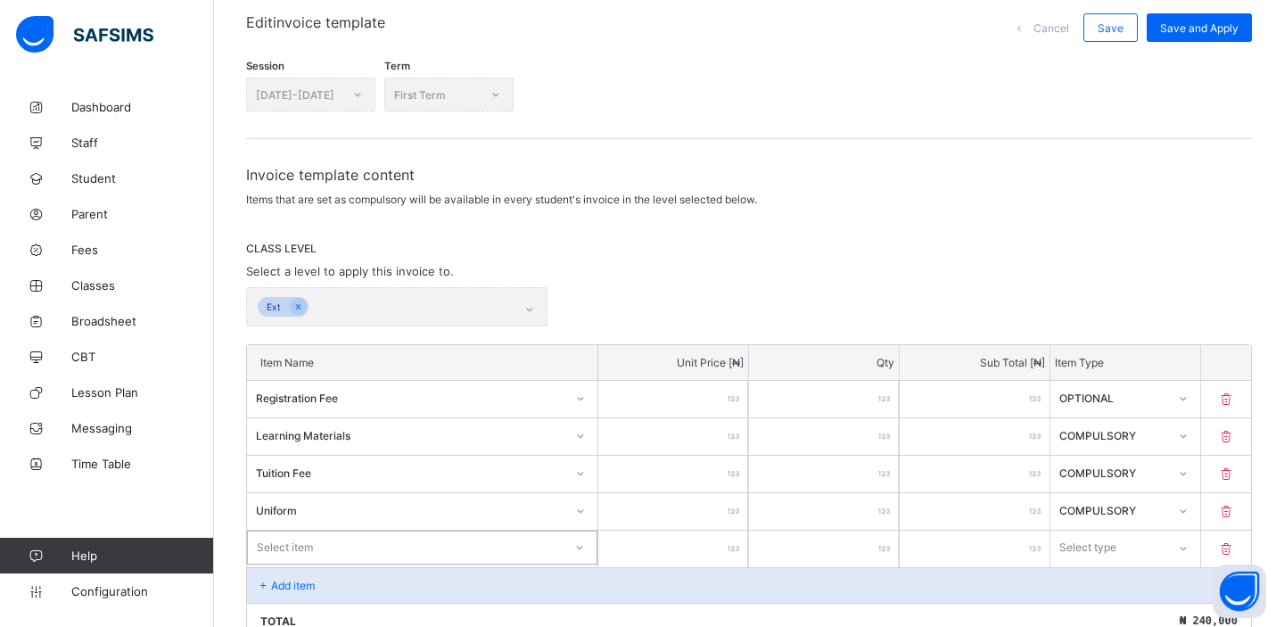
scroll to position [0, 0]
